Goal: Transaction & Acquisition: Purchase product/service

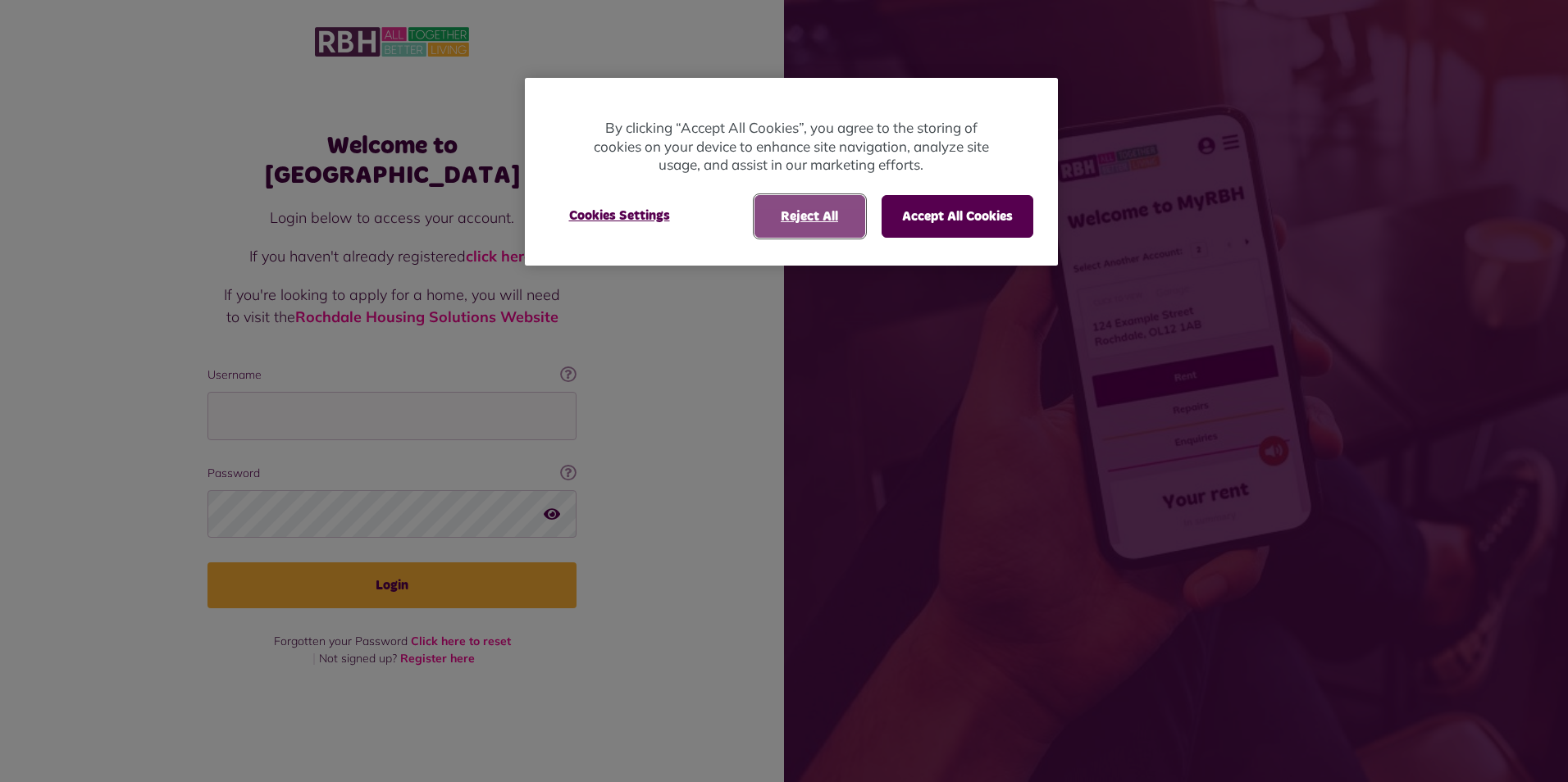
click at [822, 213] on button "Reject All" at bounding box center [809, 217] width 110 height 43
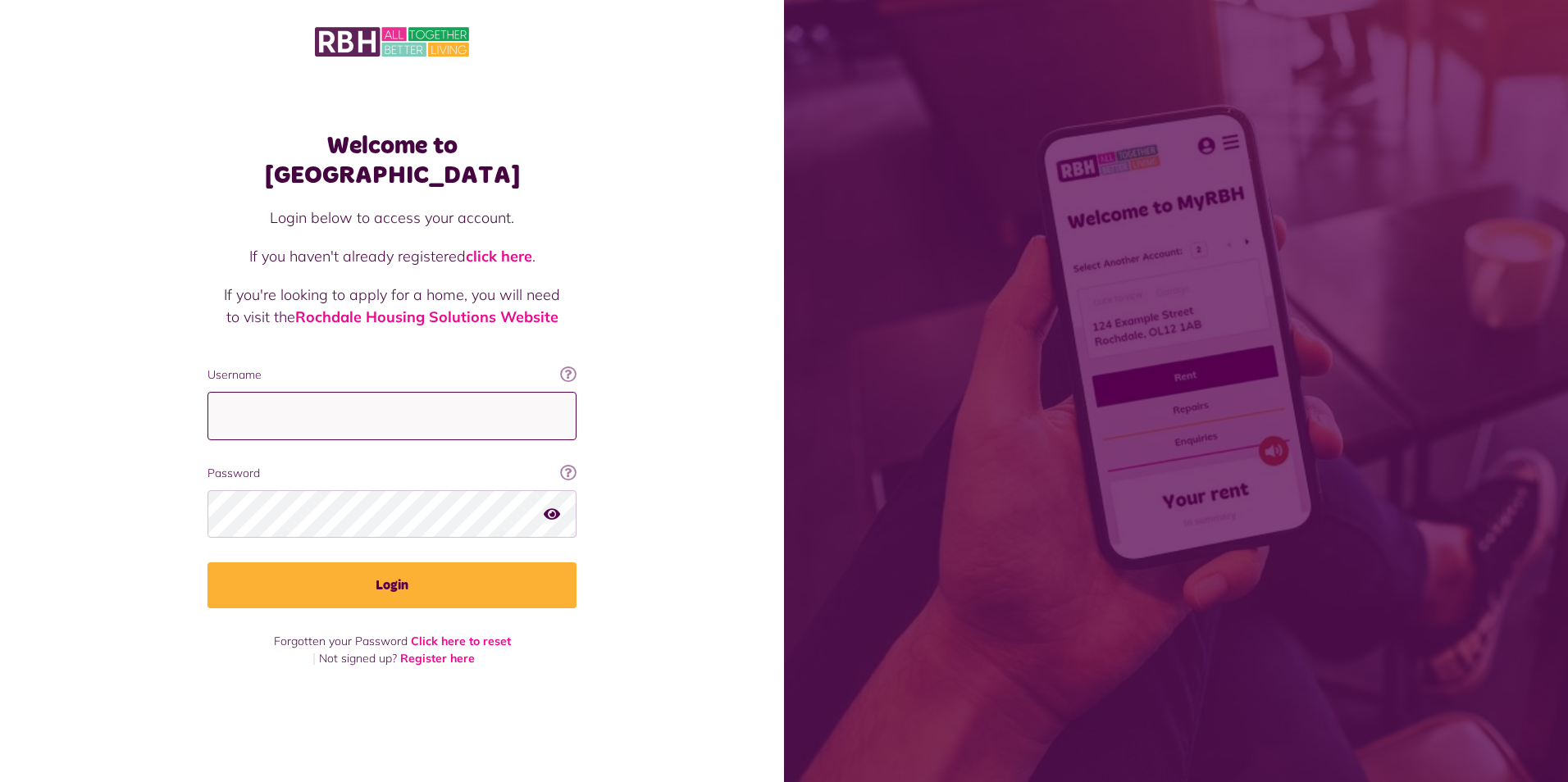
click at [419, 402] on input "Username" at bounding box center [392, 416] width 369 height 48
type input "**********"
click at [208, 562] on button "Login" at bounding box center [392, 586] width 369 height 46
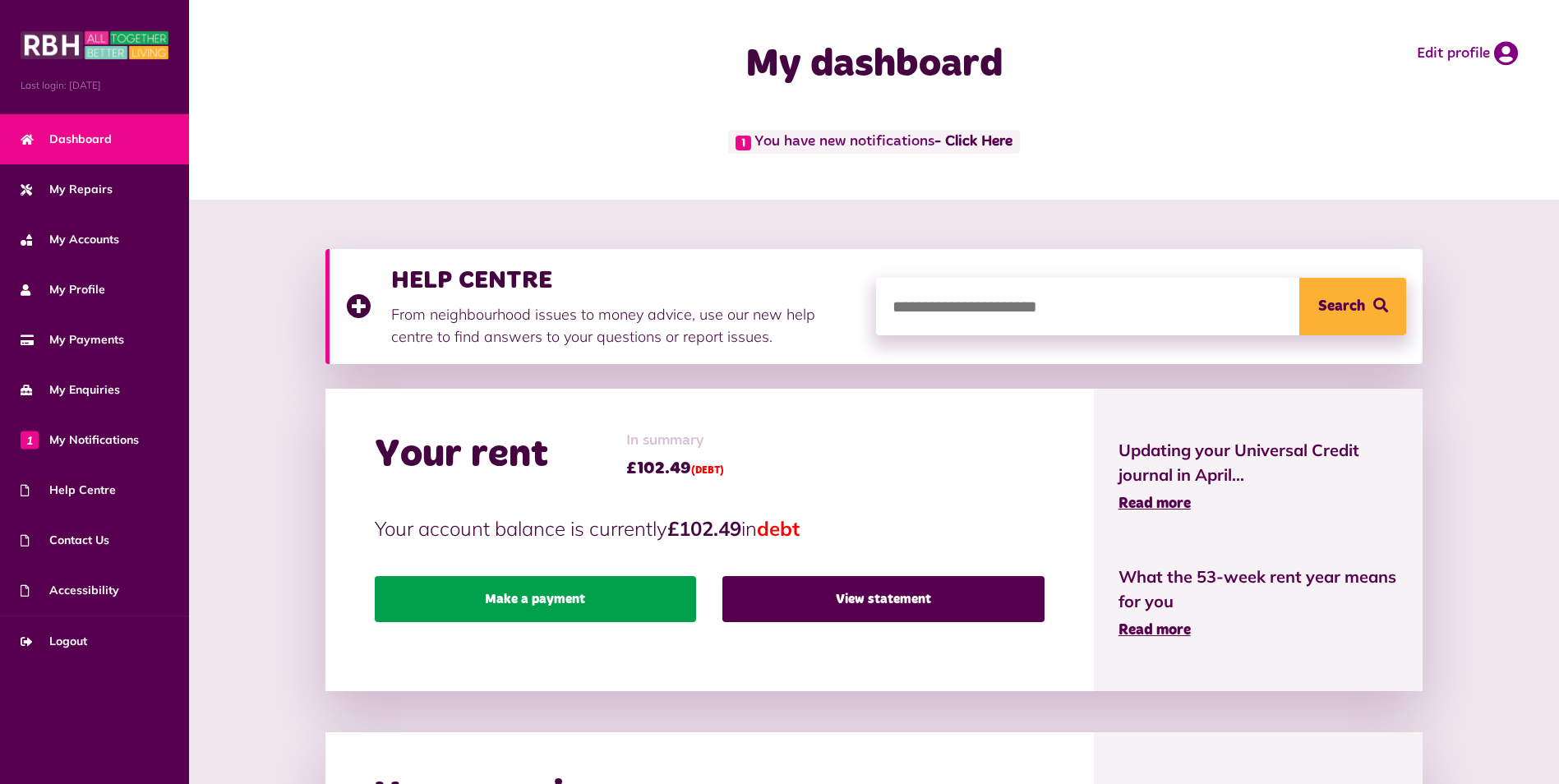
click at [645, 601] on link "Make a payment" at bounding box center [535, 599] width 321 height 46
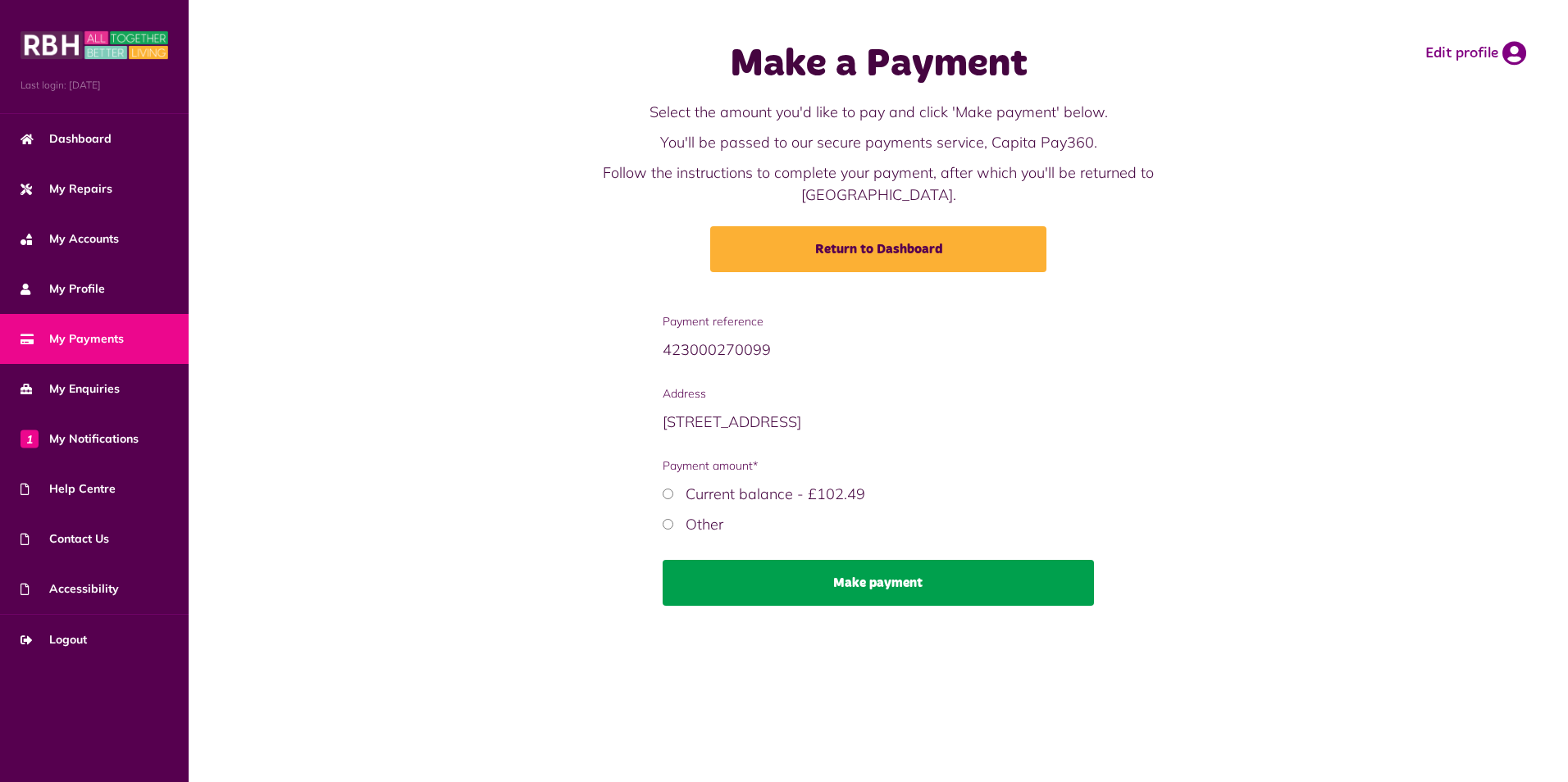
click at [715, 560] on button "Make payment" at bounding box center [879, 583] width 432 height 46
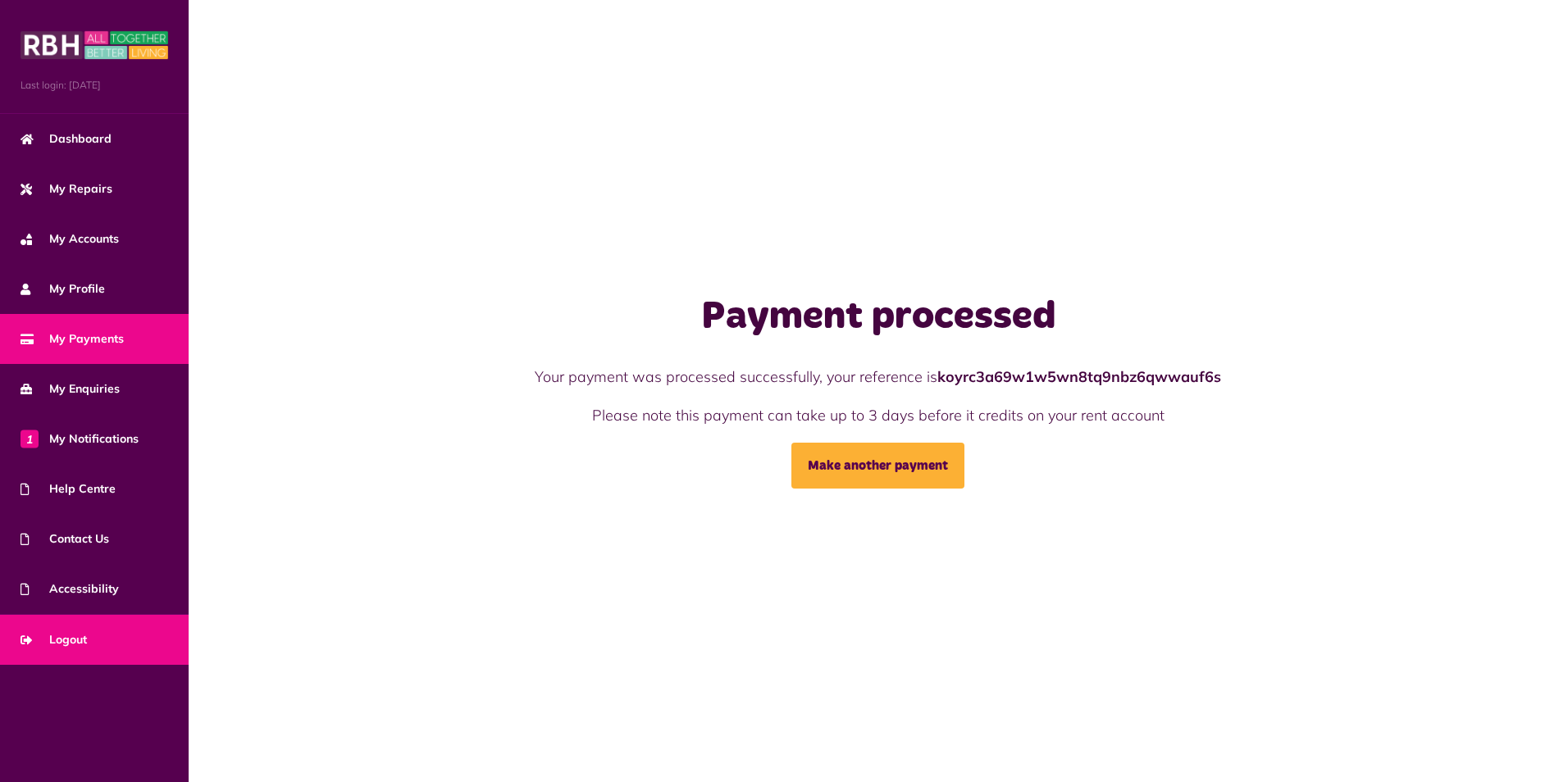
click at [63, 644] on span "Logout" at bounding box center [54, 639] width 67 height 18
